Goal: Find specific page/section: Find specific page/section

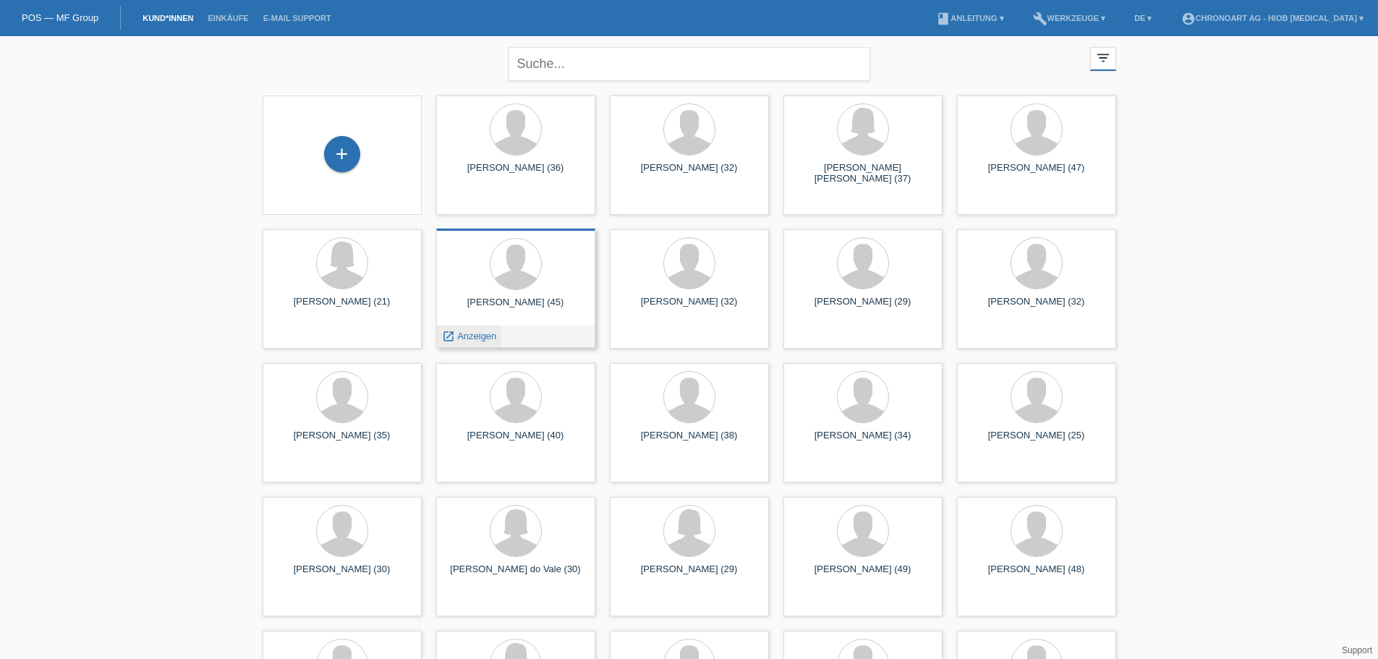
click at [470, 342] on div "launch Anzeigen" at bounding box center [469, 336] width 65 height 22
click at [464, 333] on span "Anzeigen" at bounding box center [476, 336] width 39 height 11
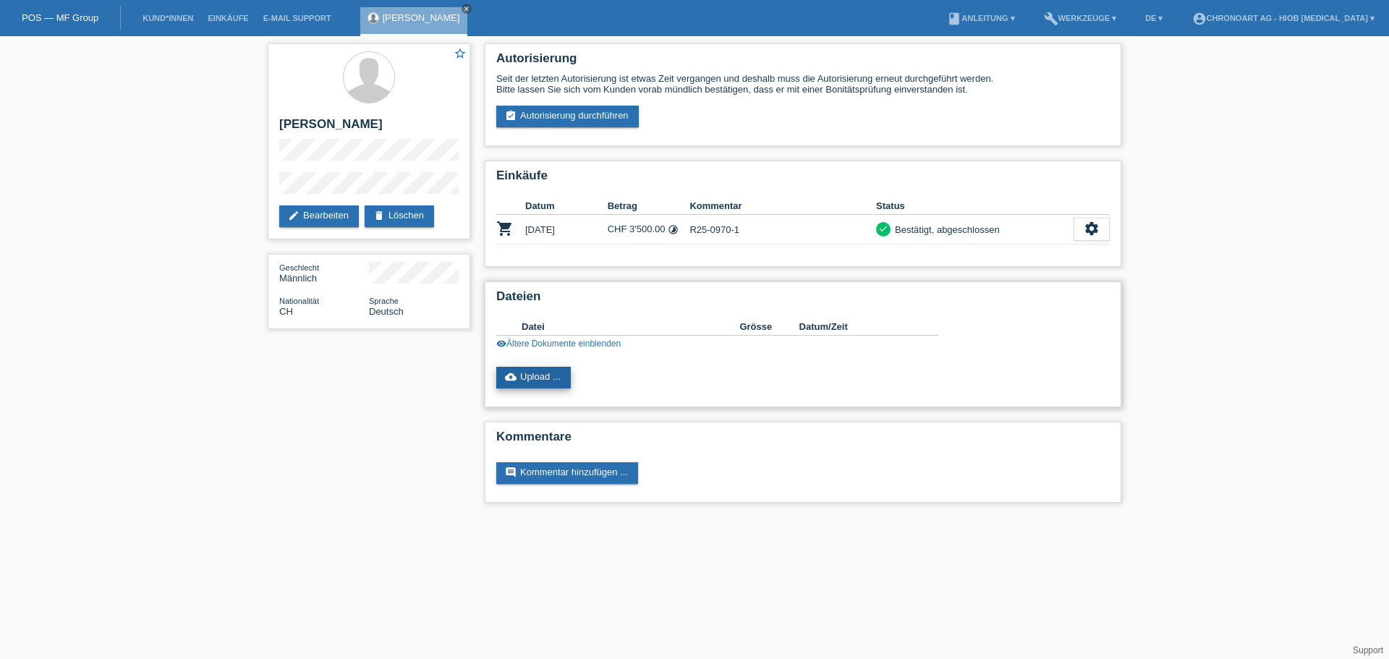
click at [543, 372] on link "cloud_upload Upload ..." at bounding box center [533, 378] width 74 height 22
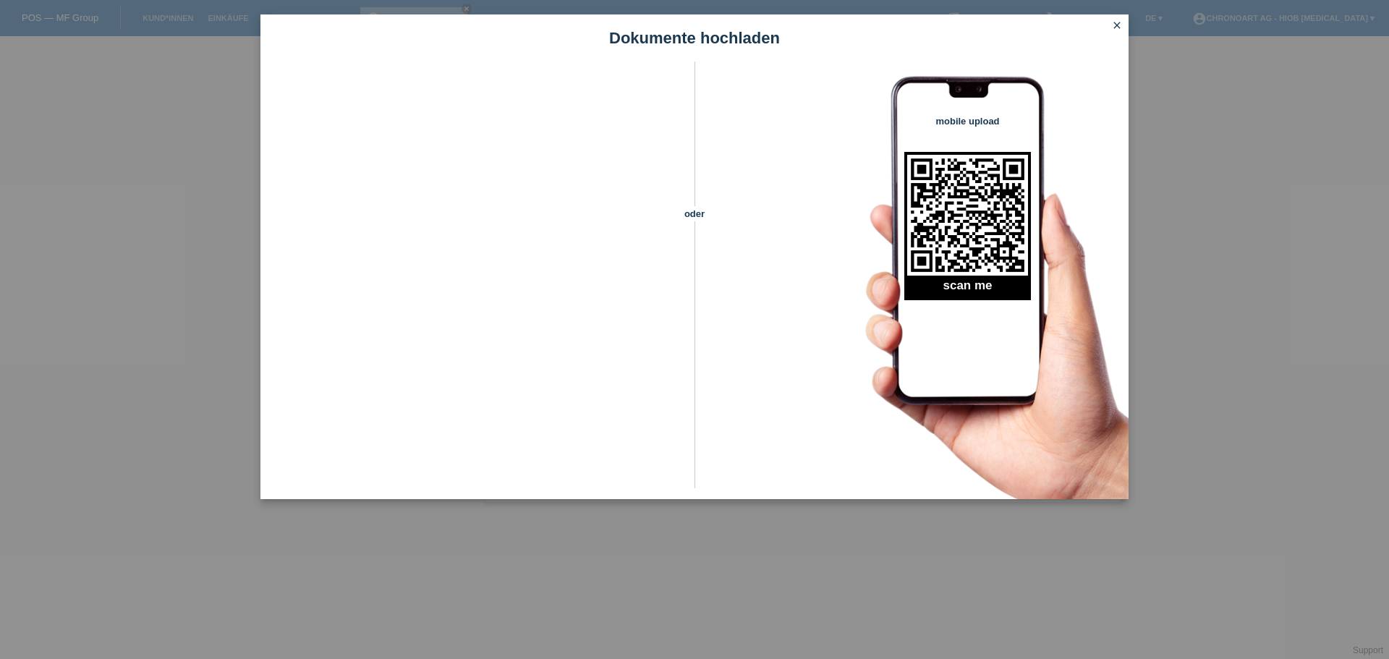
click at [1120, 20] on icon "close" at bounding box center [1117, 26] width 12 height 12
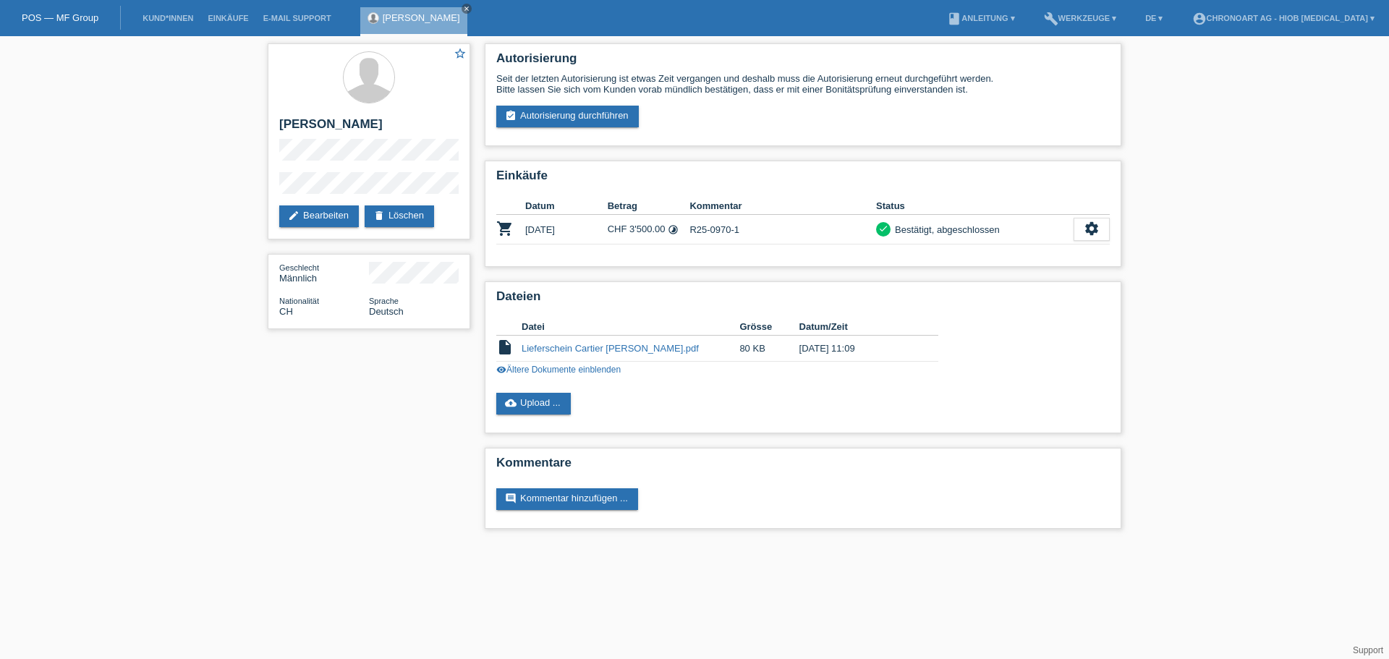
click at [761, 543] on html "POS — MF Group Kund*innen Einkäufe E-Mail Support [PERSON_NAME] close menu" at bounding box center [694, 271] width 1389 height 543
click at [586, 373] on link "visibility Ältere Dokumente einblenden" at bounding box center [558, 370] width 124 height 10
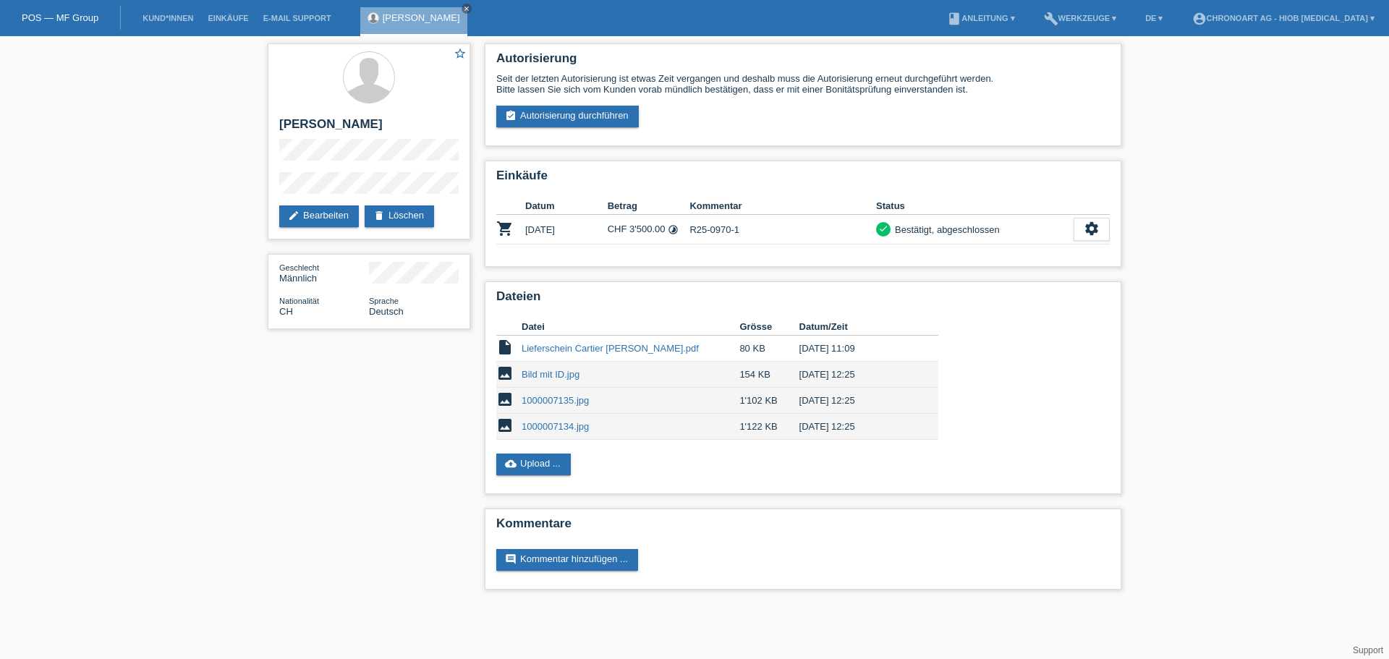
click at [384, 560] on div "star_border [PERSON_NAME] edit Bearbeiten delete Löschen Geschlecht Männlich Na…" at bounding box center [694, 320] width 868 height 568
